Goal: Task Accomplishment & Management: Complete application form

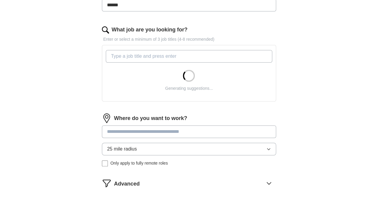
scroll to position [177, 0]
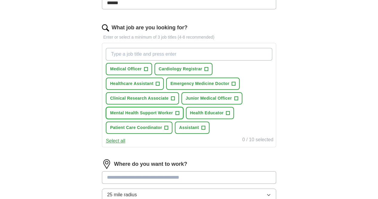
click at [179, 115] on span "+" at bounding box center [177, 113] width 4 height 5
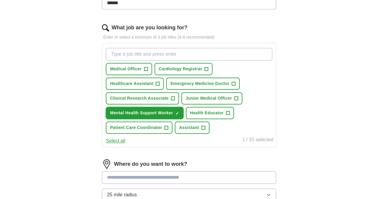
click at [168, 130] on span "+" at bounding box center [167, 127] width 4 height 5
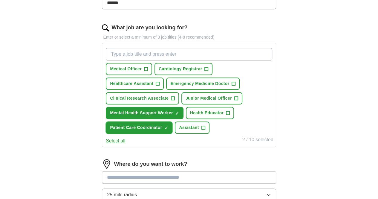
click at [230, 115] on span "+" at bounding box center [228, 113] width 4 height 5
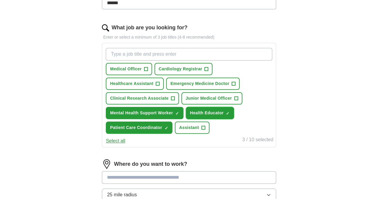
click at [160, 82] on span "+" at bounding box center [158, 83] width 4 height 5
click at [174, 97] on span "+" at bounding box center [173, 98] width 4 height 5
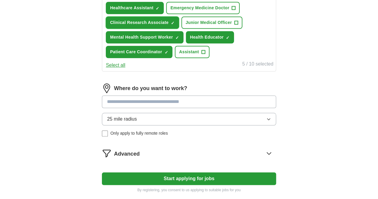
scroll to position [253, 0]
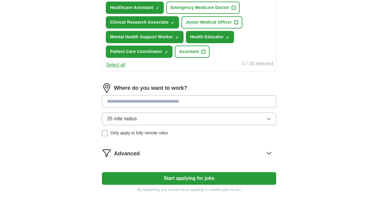
click at [208, 108] on input at bounding box center [189, 101] width 174 height 13
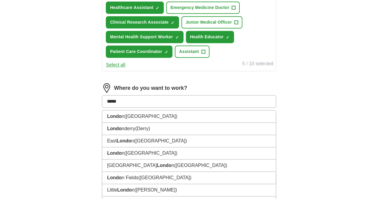
type input "******"
click at [232, 122] on li "Londo n ([GEOGRAPHIC_DATA])" at bounding box center [188, 116] width 173 height 12
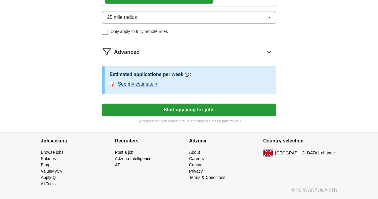
scroll to position [372, 0]
click at [147, 85] on button "See my estimate >" at bounding box center [138, 83] width 40 height 7
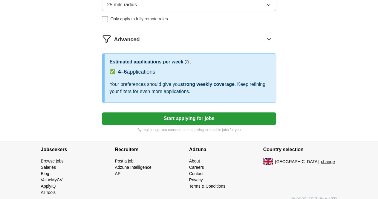
click at [249, 125] on button "Start applying for jobs" at bounding box center [189, 118] width 174 height 13
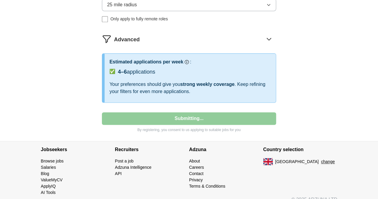
select select "**"
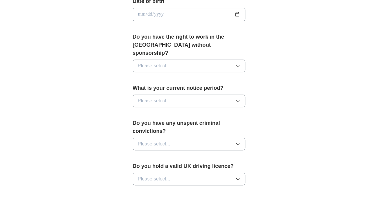
scroll to position [288, 0]
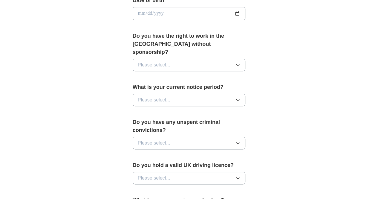
click at [138, 61] on span "Please select..." at bounding box center [154, 64] width 33 height 7
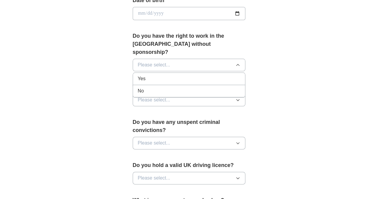
click at [138, 75] on span "Yes" at bounding box center [142, 78] width 8 height 7
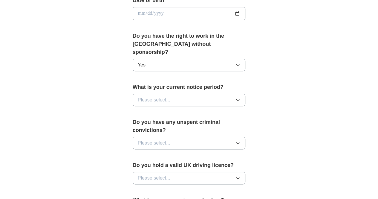
click at [138, 96] on span "Please select..." at bounding box center [154, 99] width 33 height 7
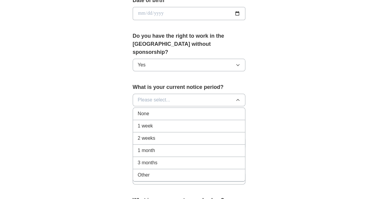
click at [296, 104] on div "**********" at bounding box center [189, 10] width 306 height 559
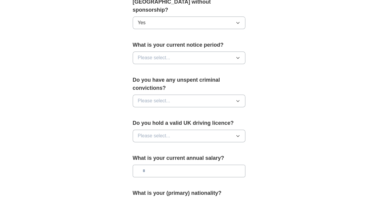
scroll to position [332, 0]
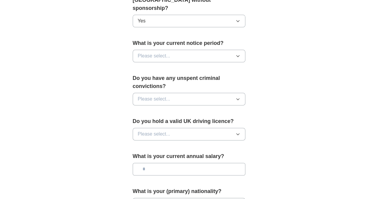
click at [246, 93] on button "Please select..." at bounding box center [189, 99] width 113 height 13
click at [230, 121] on div "No" at bounding box center [189, 124] width 103 height 7
click at [246, 128] on button "Please select..." at bounding box center [189, 134] width 113 height 13
click at [223, 156] on div "No" at bounding box center [189, 159] width 103 height 7
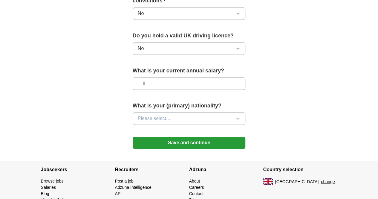
scroll to position [418, 0]
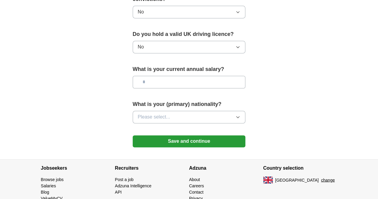
click at [246, 111] on button "Please select..." at bounding box center [189, 117] width 113 height 13
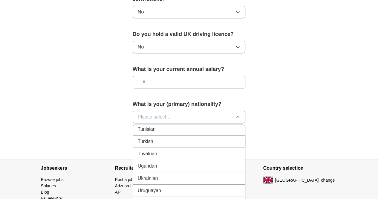
scroll to position [2205, 0]
click at [227, 163] on div "Ugandan" at bounding box center [189, 166] width 103 height 7
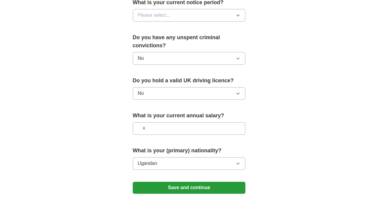
scroll to position [370, 0]
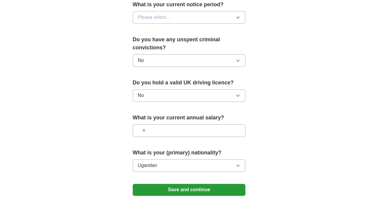
click at [246, 124] on input "text" at bounding box center [189, 130] width 113 height 13
type input "**"
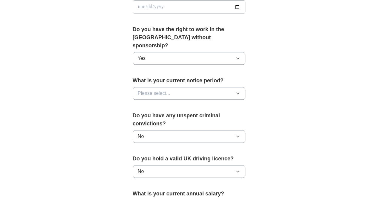
scroll to position [295, 0]
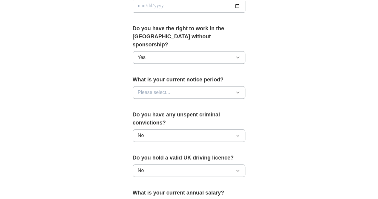
type input "******"
click at [246, 86] on button "Please select..." at bounding box center [189, 92] width 113 height 13
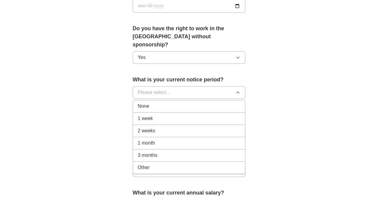
click at [239, 102] on div "None" at bounding box center [189, 105] width 103 height 7
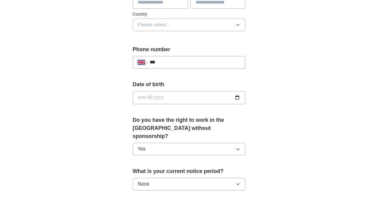
scroll to position [203, 0]
click at [246, 99] on input "date" at bounding box center [189, 97] width 113 height 13
type input "**********"
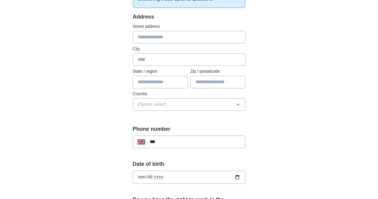
scroll to position [129, 0]
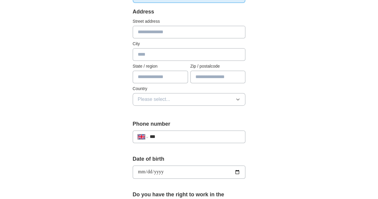
click at [222, 138] on input "***" at bounding box center [195, 136] width 91 height 7
type input "**********"
click at [215, 100] on button "Please select..." at bounding box center [189, 99] width 113 height 13
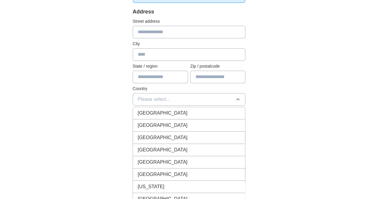
click at [200, 110] on div "[GEOGRAPHIC_DATA]" at bounding box center [189, 112] width 103 height 7
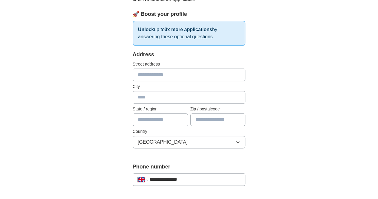
scroll to position [85, 0]
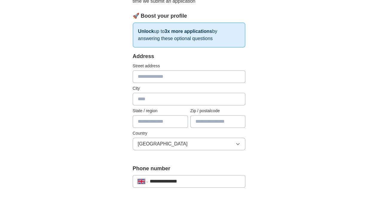
click at [214, 97] on input "text" at bounding box center [189, 99] width 113 height 13
type input "*"
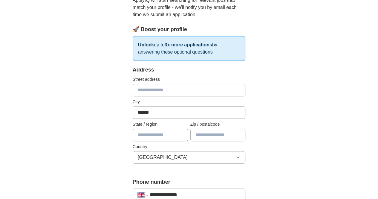
scroll to position [46, 0]
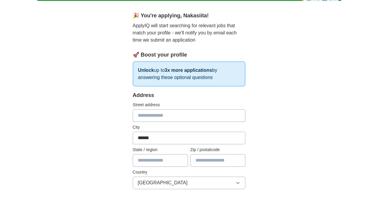
type input "******"
click at [244, 118] on input "text" at bounding box center [189, 115] width 113 height 13
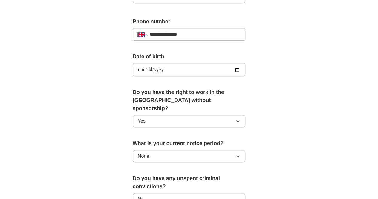
scroll to position [394, 0]
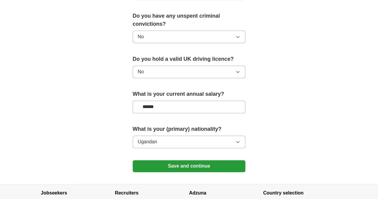
type input "**********"
click at [175, 160] on button "Save and continue" at bounding box center [189, 166] width 113 height 12
